Goal: Information Seeking & Learning: Learn about a topic

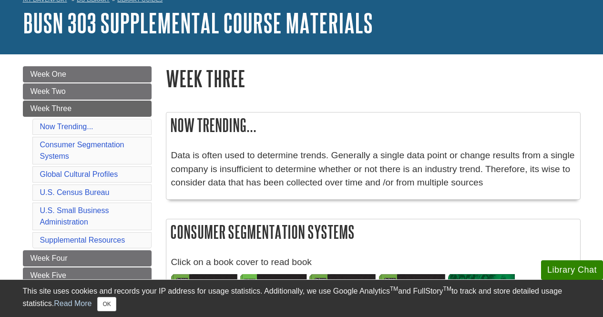
scroll to position [153, 0]
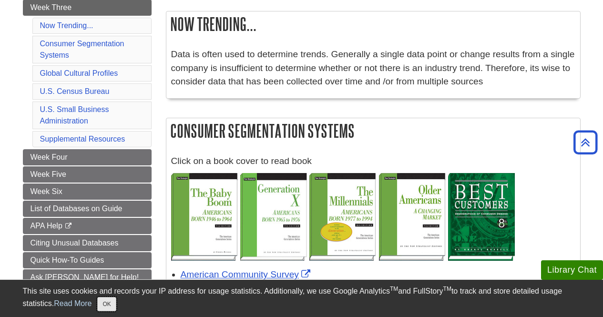
click at [108, 310] on button "OK" at bounding box center [106, 304] width 19 height 14
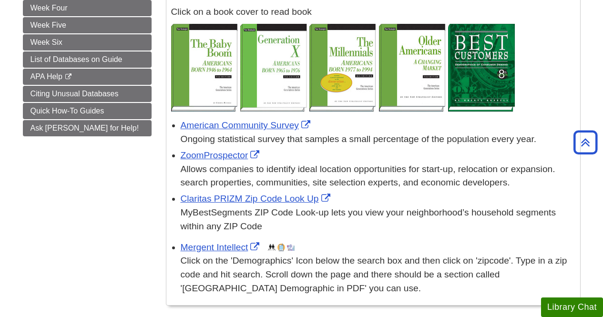
scroll to position [302, 0]
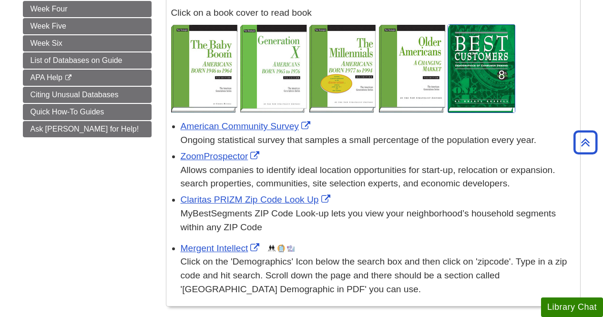
click at [474, 56] on img at bounding box center [481, 69] width 67 height 88
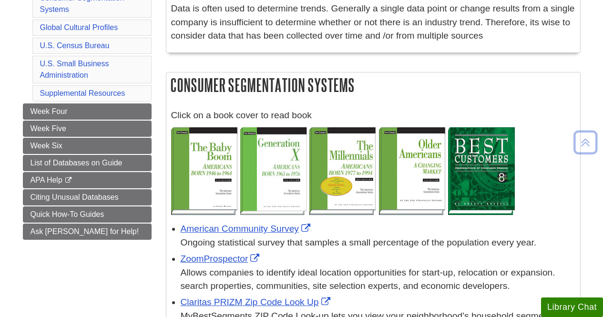
scroll to position [200, 0]
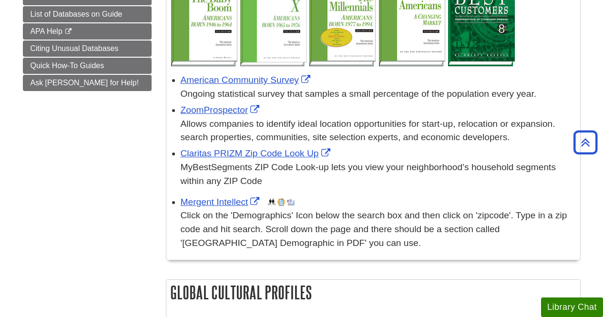
scroll to position [350, 0]
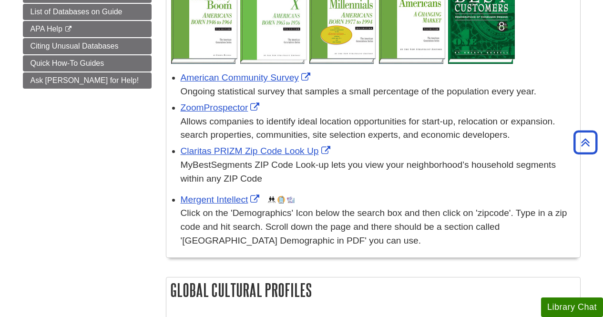
drag, startPoint x: 273, startPoint y: 158, endPoint x: 263, endPoint y: 157, distance: 10.5
click at [263, 157] on div "Claritas PRIZM Zip Code Look Up MyBestSegments ZIP Code Look-up lets you view y…" at bounding box center [378, 164] width 394 height 41
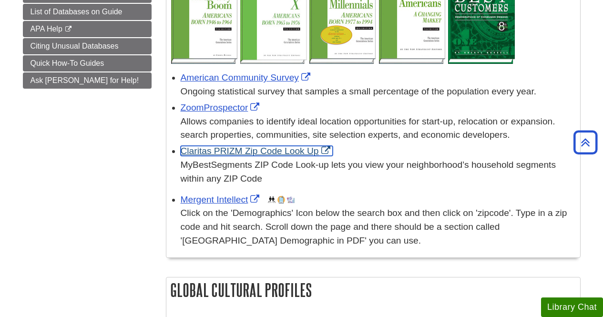
click at [241, 156] on link "Claritas PRIZM Zip Code Look Up" at bounding box center [257, 151] width 152 height 10
